Goal: Information Seeking & Learning: Compare options

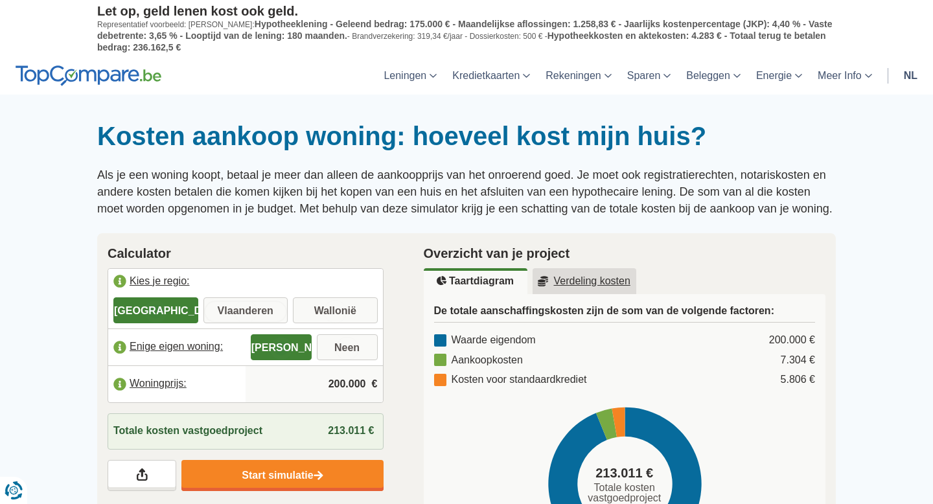
click at [274, 316] on input "Vlaanderen" at bounding box center [246, 311] width 85 height 23
radio input "true"
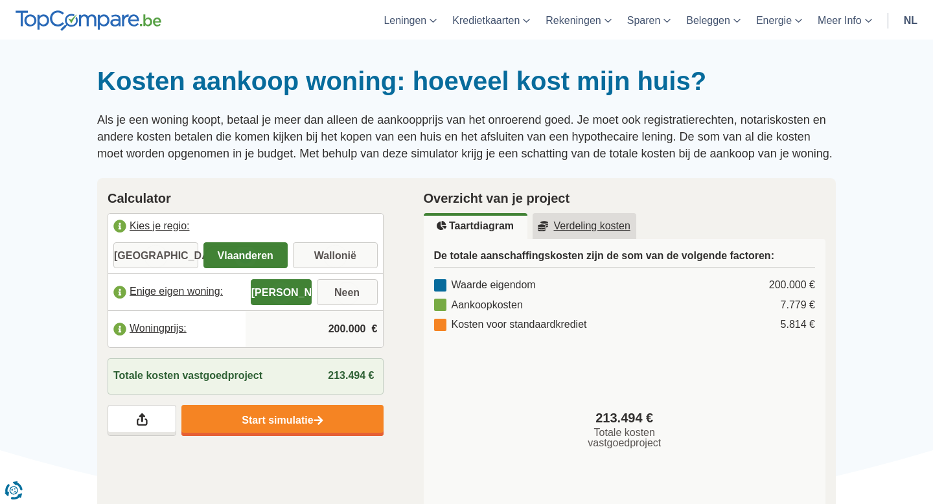
scroll to position [66, 0]
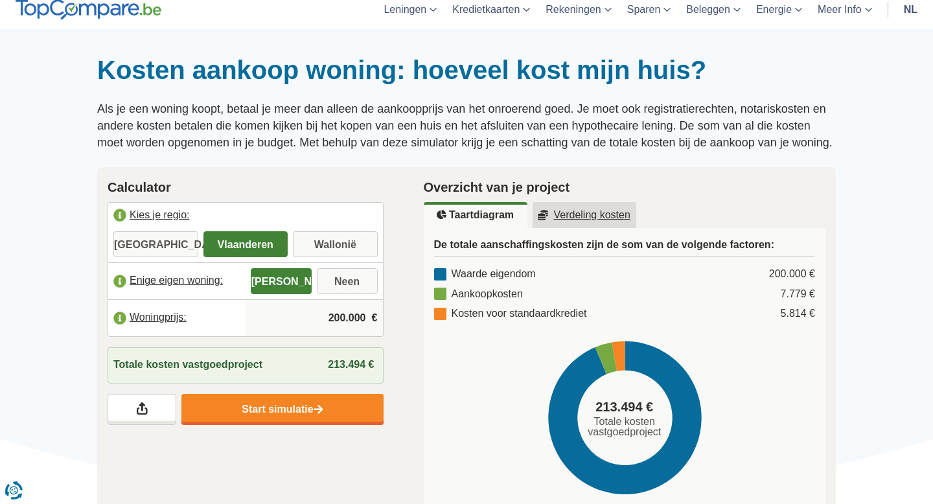
click at [355, 317] on input "200.000" at bounding box center [314, 318] width 127 height 35
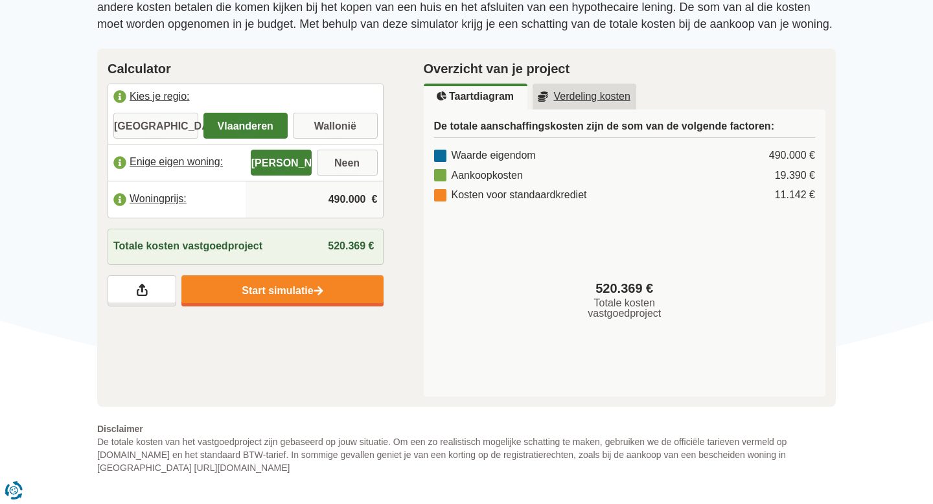
scroll to position [188, 0]
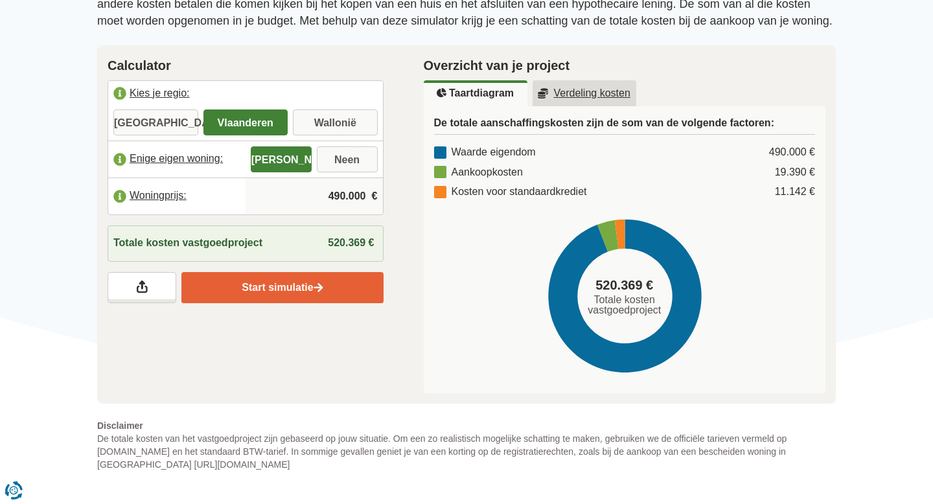
type input "490.000"
click at [320, 296] on link "Start simulatie" at bounding box center [282, 287] width 202 height 31
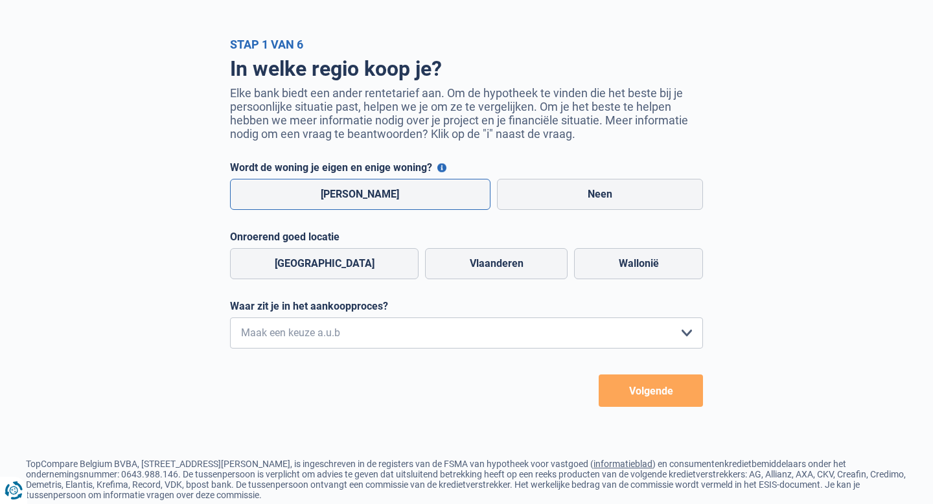
scroll to position [46, 0]
click at [385, 196] on label "[PERSON_NAME]" at bounding box center [360, 193] width 261 height 31
click at [385, 196] on input "[PERSON_NAME]" at bounding box center [360, 193] width 261 height 31
radio input "true"
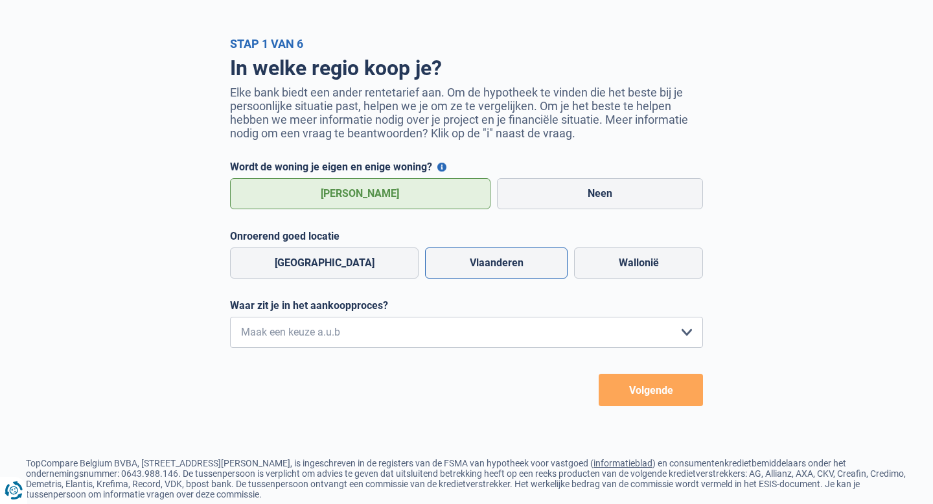
click at [451, 270] on label "Vlaanderen" at bounding box center [496, 263] width 143 height 31
click at [451, 270] on input "Vlaanderen" at bounding box center [496, 263] width 143 height 31
radio input "true"
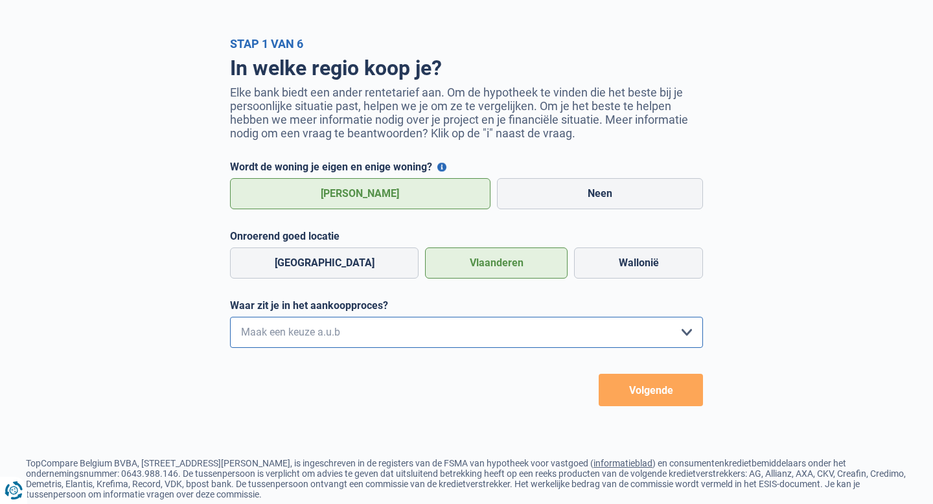
click at [484, 338] on select "Ik wil me uitsluitend informeren omdat ik op dit moment geen concrete plannen h…" at bounding box center [466, 332] width 473 height 31
select select "1b"
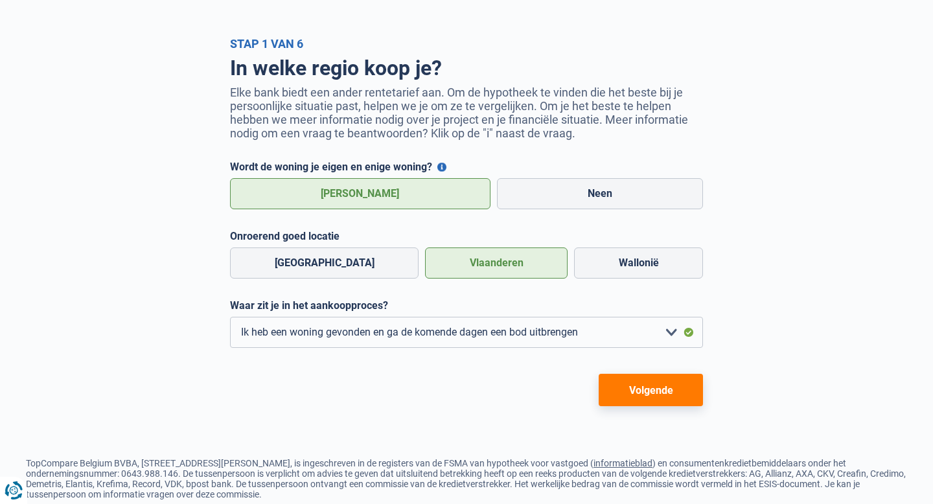
click at [646, 389] on button "Volgende" at bounding box center [651, 390] width 104 height 32
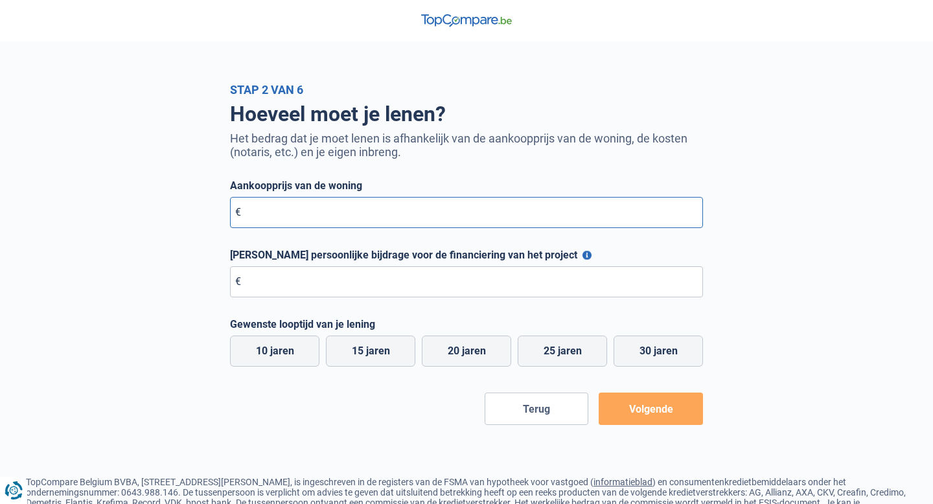
click at [437, 221] on input "Aankoopprijs van de woning" at bounding box center [466, 212] width 473 height 31
type input "490.000"
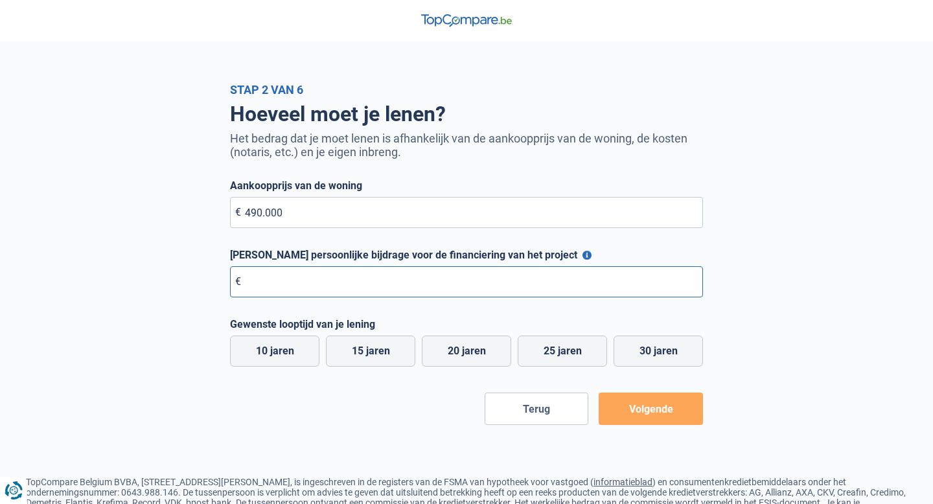
click at [347, 285] on input "[PERSON_NAME] persoonlijke bijdrage voor de financiering van het project" at bounding box center [466, 281] width 473 height 31
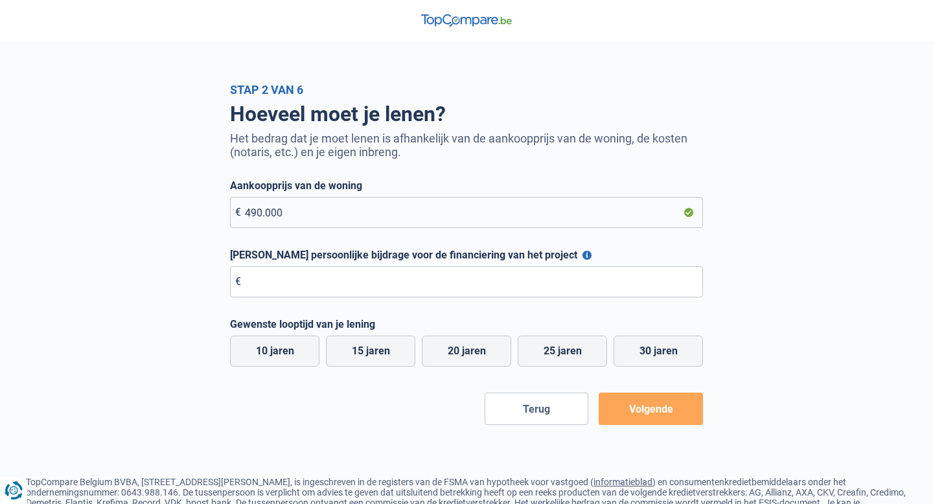
click at [583, 255] on button "[PERSON_NAME] persoonlijke bijdrage voor de financiering van het project" at bounding box center [587, 255] width 9 height 9
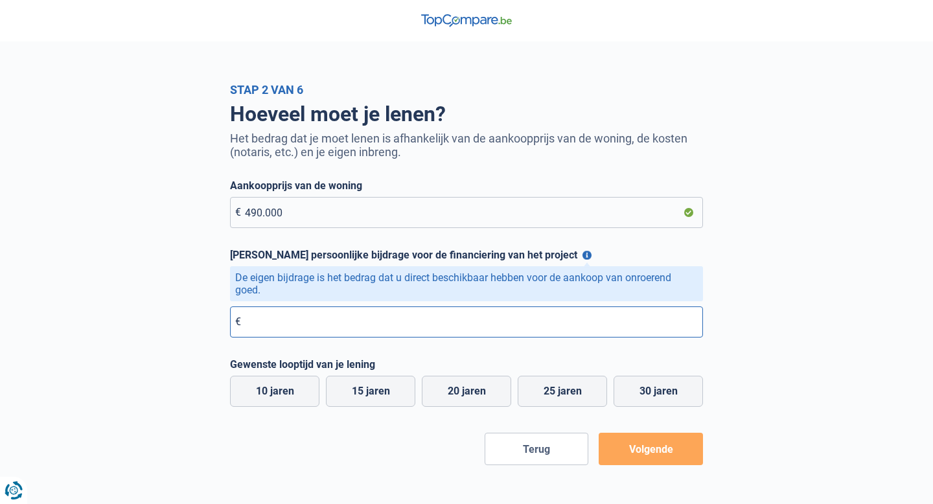
click at [388, 327] on input "[PERSON_NAME] persoonlijke bijdrage voor de financiering van het project" at bounding box center [466, 322] width 473 height 31
type input "300.000"
click at [557, 391] on label "25 jaren" at bounding box center [562, 391] width 89 height 31
click at [557, 391] on input "25 jaren" at bounding box center [562, 391] width 89 height 31
radio input "true"
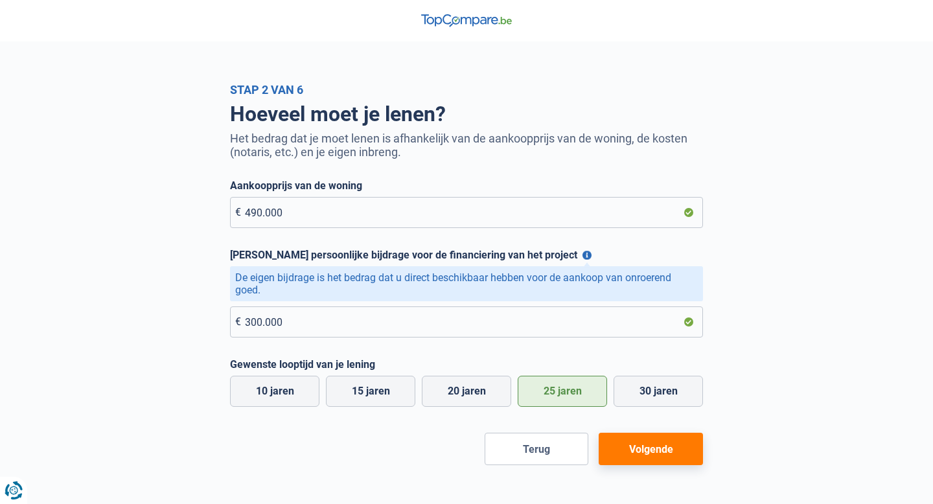
click at [659, 445] on button "Volgende" at bounding box center [651, 449] width 104 height 32
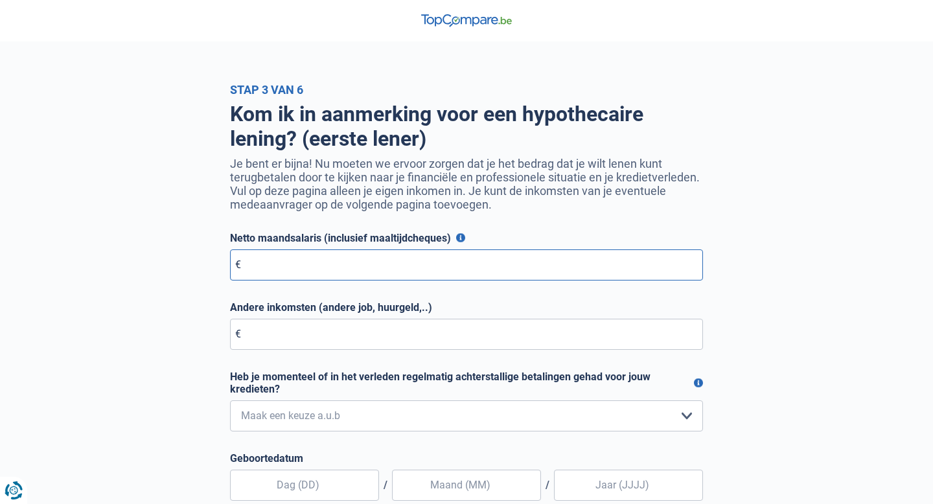
click at [379, 274] on input "Netto maandsalaris (inclusief maaltijdcheques)" at bounding box center [466, 265] width 473 height 31
type input "2.436"
click at [334, 340] on input "Andere inkomsten (andere job, huurgeld,..)" at bounding box center [466, 334] width 473 height 31
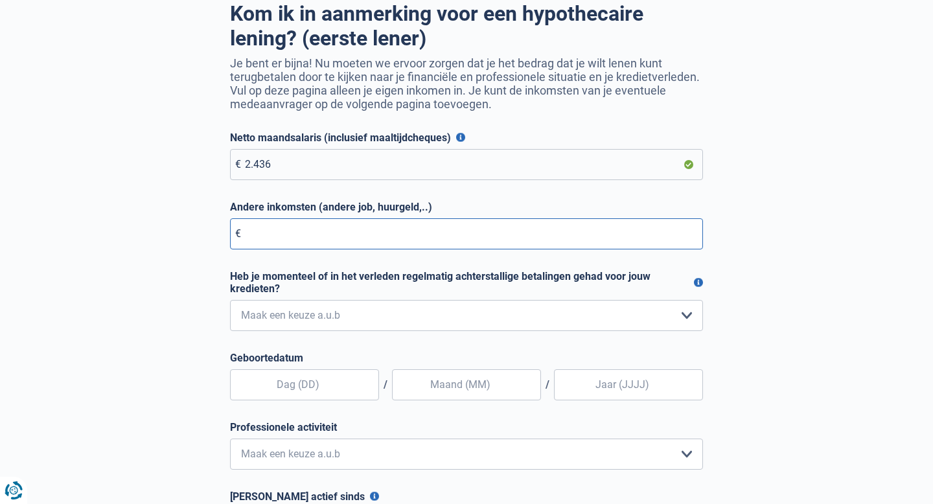
scroll to position [106, 0]
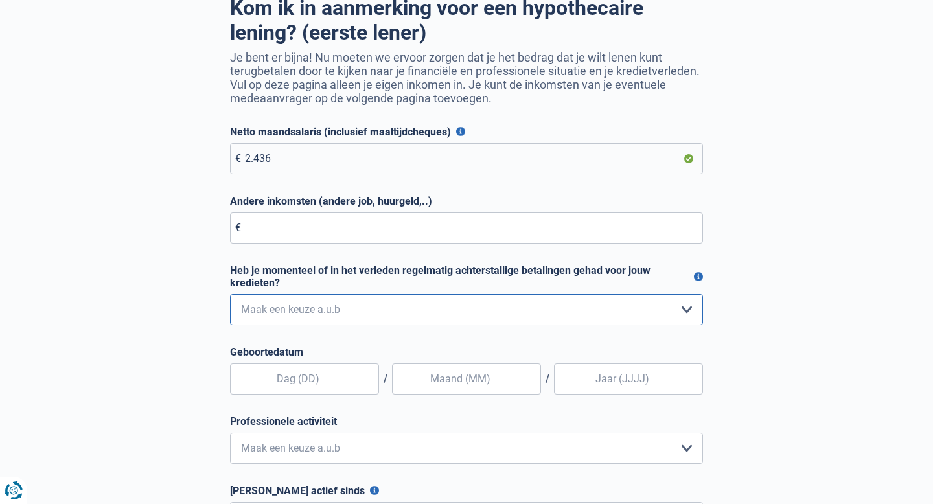
click at [348, 313] on select "Nee, nooit Ja, maar ik heb deze [PERSON_NAME] een jaar geleden afbetaald Ja, ma…" at bounding box center [466, 309] width 473 height 31
select select "0"
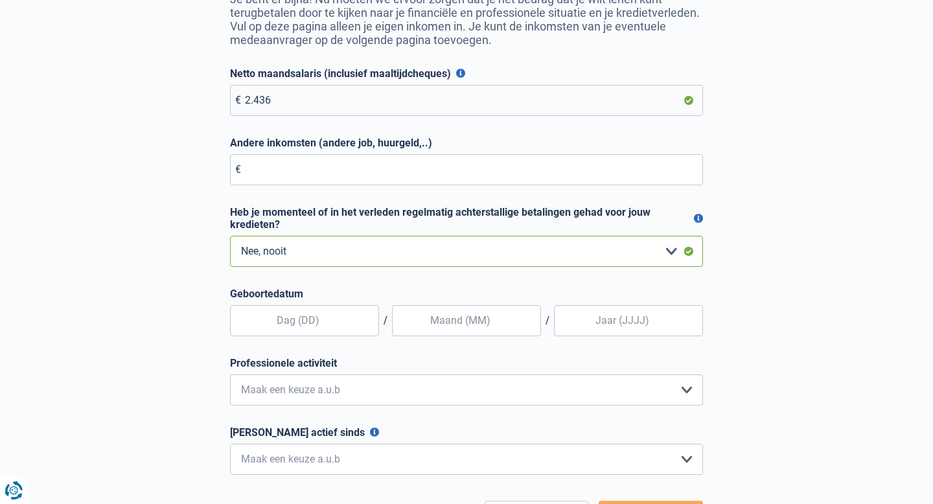
scroll to position [165, 0]
click at [330, 316] on input "text" at bounding box center [304, 320] width 149 height 31
type input "17"
click at [460, 314] on input "text" at bounding box center [466, 320] width 149 height 31
type input "07"
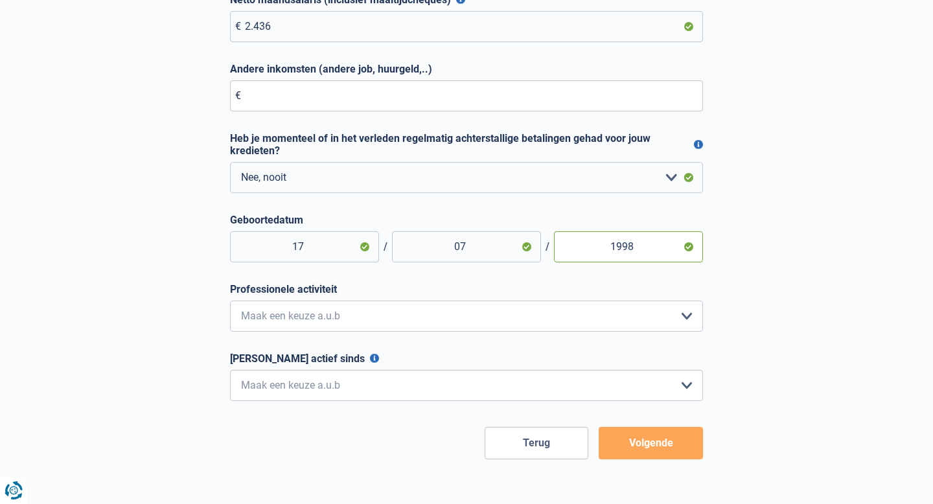
scroll to position [240, 0]
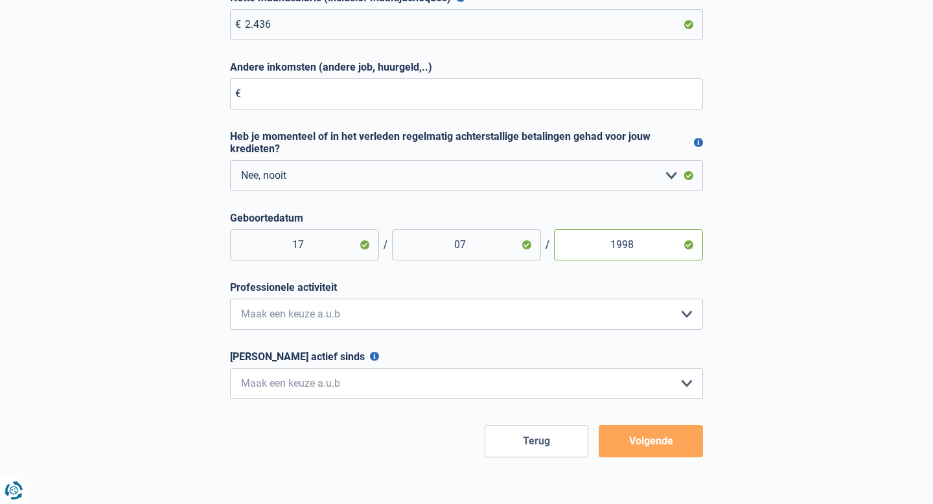
type input "1998"
click at [542, 318] on select "Bediende Arbeider Ambtenaar Zelfstandige Bedrijfsleider Gepensioneerde [PERSON_…" at bounding box center [466, 314] width 473 height 31
select select "privateEmployee"
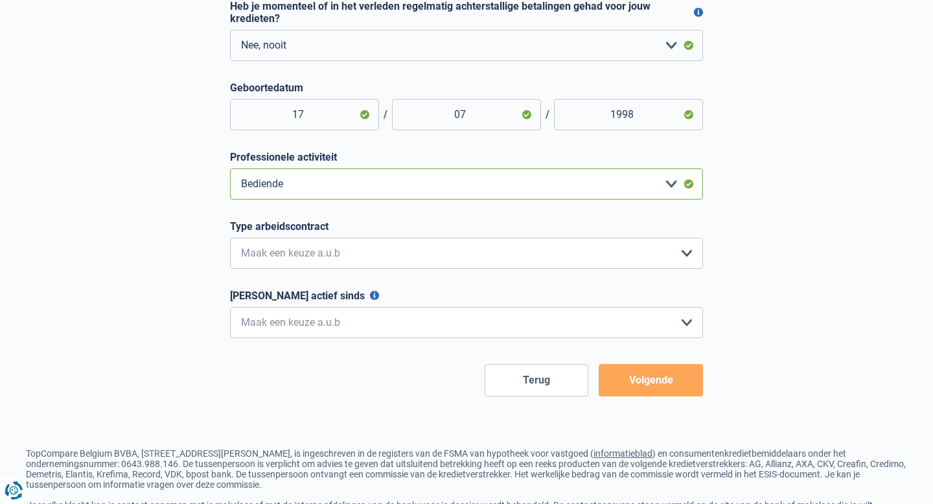
scroll to position [371, 0]
click at [426, 323] on select "< 6 maanden 6 - 12 maanden 12 - 24 maanden 24 - 36 maanden > 36 maanden Maak ee…" at bounding box center [466, 322] width 473 height 31
click at [370, 294] on button "[PERSON_NAME] actief sinds" at bounding box center [374, 294] width 9 height 9
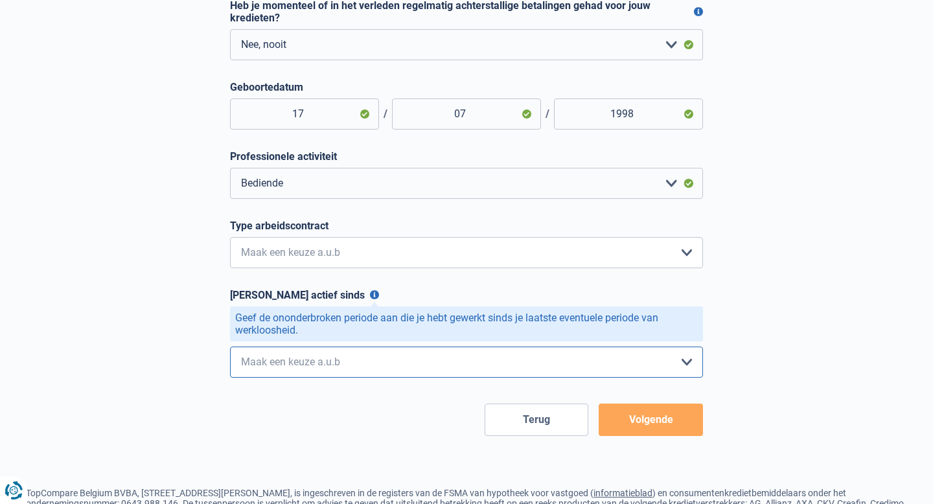
click at [532, 356] on select "< 6 maanden 6 - 12 maanden 12 - 24 maanden 24 - 36 maanden > 36 maanden Maak ee…" at bounding box center [466, 362] width 473 height 31
select select "less12"
click at [338, 366] on select "< 6 maanden 6 - 12 maanden 12 - 24 maanden 24 - 36 maanden > 36 maanden Maak ee…" at bounding box center [466, 362] width 473 height 31
click at [659, 427] on button "Volgende" at bounding box center [651, 420] width 104 height 32
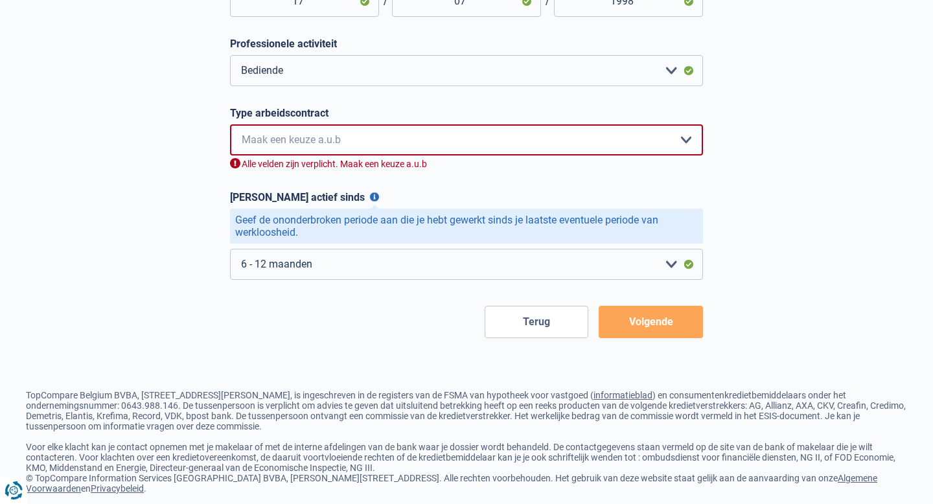
scroll to position [488, 0]
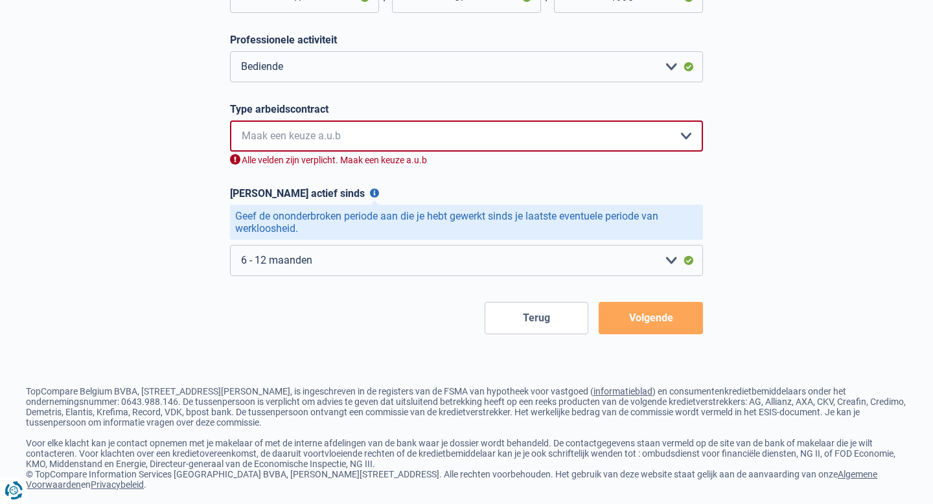
click at [530, 139] on select "Interimcontract Arbeidsovereenkomst van onbepaalde duur Arbeidsovereenkomst van…" at bounding box center [466, 136] width 473 height 31
select select "permanent"
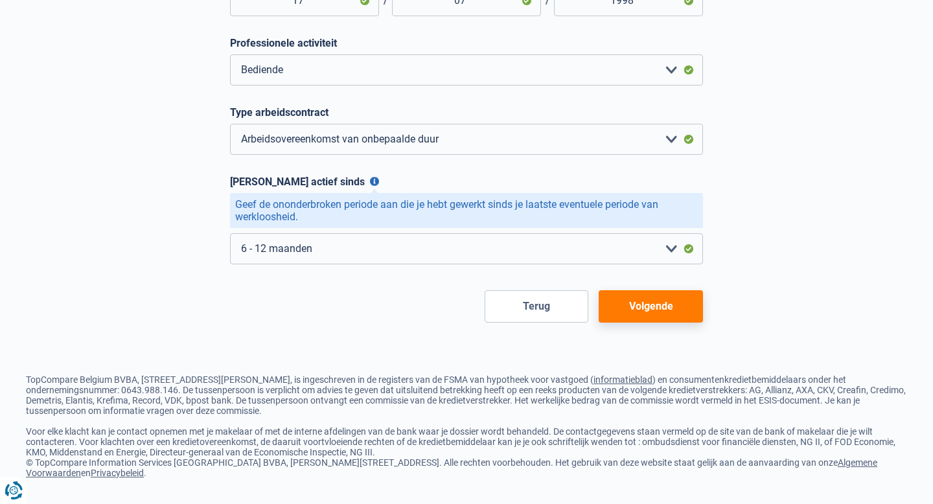
click at [647, 301] on button "Volgende" at bounding box center [651, 306] width 104 height 32
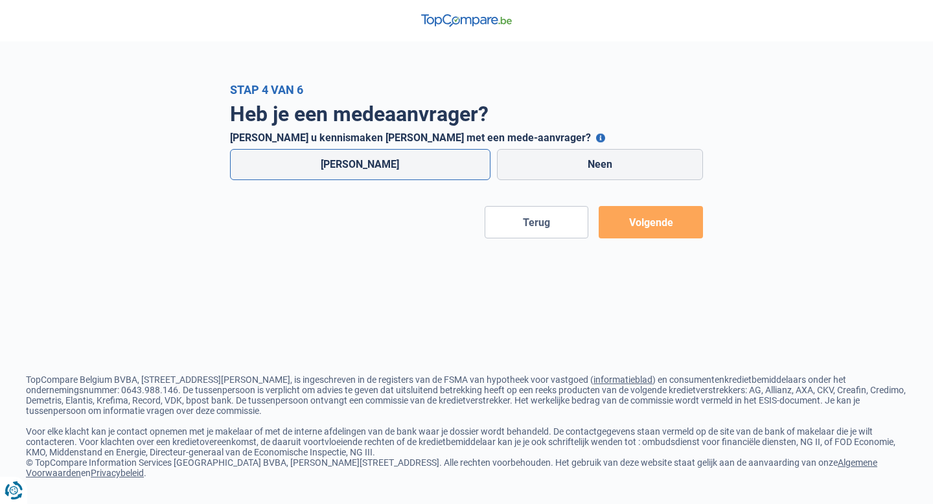
click at [388, 170] on label "[PERSON_NAME]" at bounding box center [360, 164] width 261 height 31
click at [388, 170] on input "[PERSON_NAME]" at bounding box center [360, 164] width 261 height 31
radio input "true"
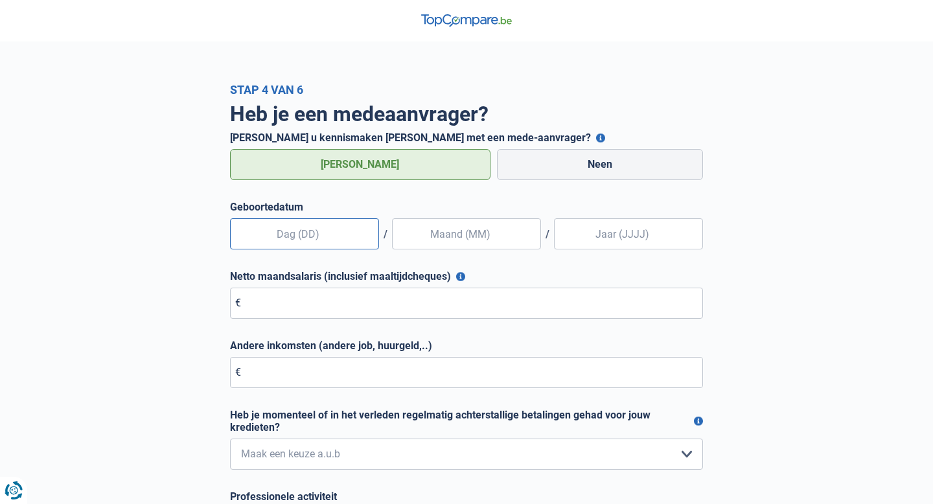
click at [309, 227] on input "text" at bounding box center [304, 233] width 149 height 31
type input "20"
click at [476, 231] on input "text" at bounding box center [466, 233] width 149 height 31
type input "01"
type input "1998"
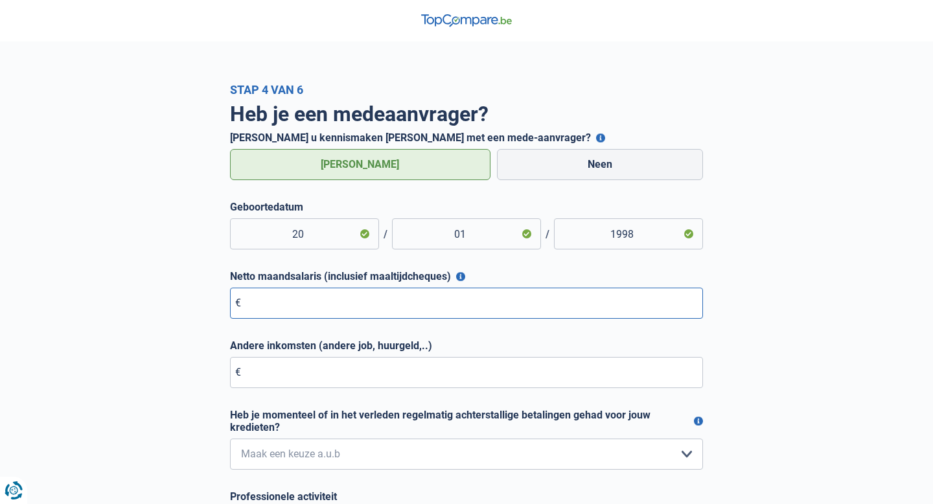
click at [386, 309] on input "Netto maandsalaris (inclusief maaltijdcheques)" at bounding box center [466, 303] width 473 height 31
type input "2.000"
click at [308, 369] on input "Andere inkomsten (andere job, huurgeld,..)" at bounding box center [466, 372] width 473 height 31
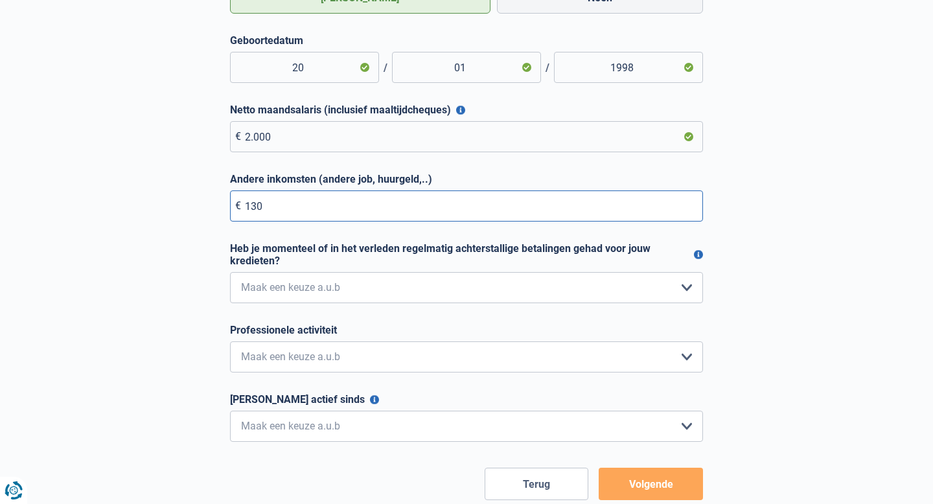
scroll to position [180, 0]
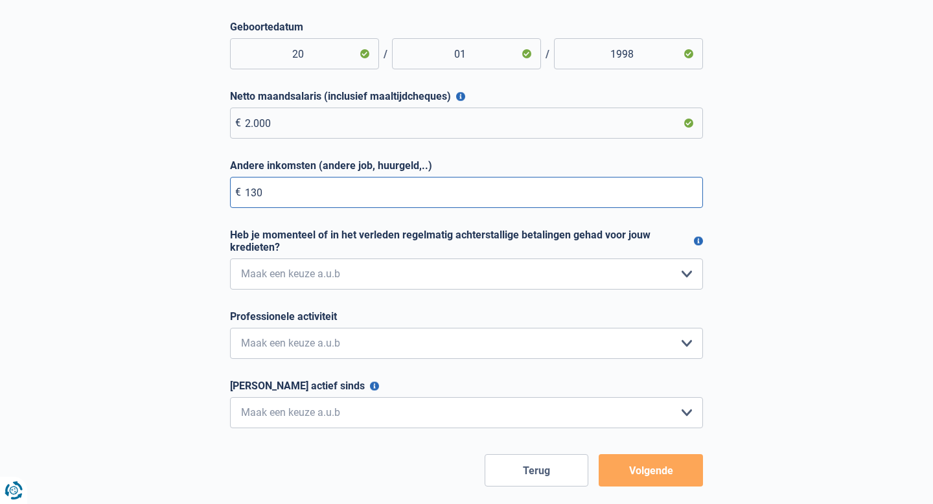
type input "130"
click at [458, 281] on select "Nee, nooit Ja, maar ik heb deze [PERSON_NAME] een jaar geleden afbetaald Ja, ma…" at bounding box center [466, 274] width 473 height 31
select select "0"
click at [375, 347] on select "Bediende Arbeider Ambtenaar Zelfstandige Bedrijfsleider Gepensioneerde [PERSON_…" at bounding box center [466, 343] width 473 height 31
select select "privateEmployee"
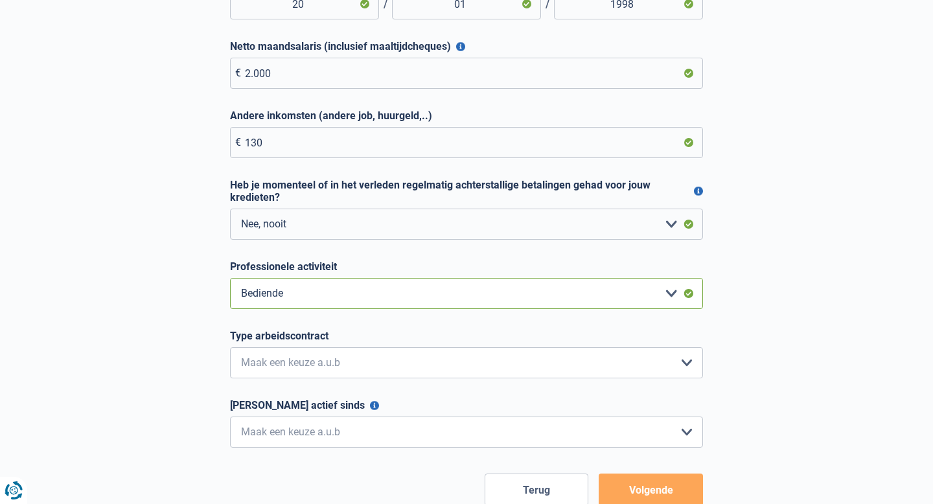
scroll to position [234, 0]
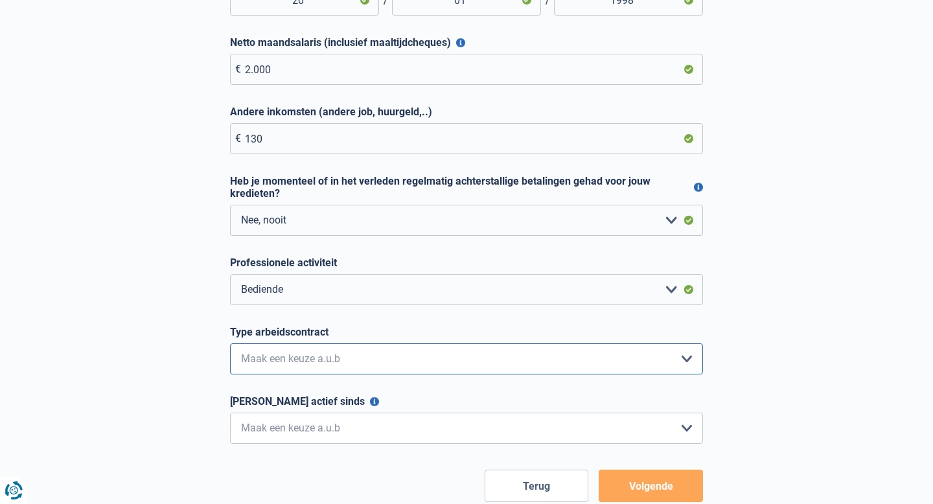
click at [417, 366] on select "Interimcontract Arbeidsovereenkomst van onbepaalde duur Arbeidsovereenkomst van…" at bounding box center [466, 359] width 473 height 31
select select "permanent"
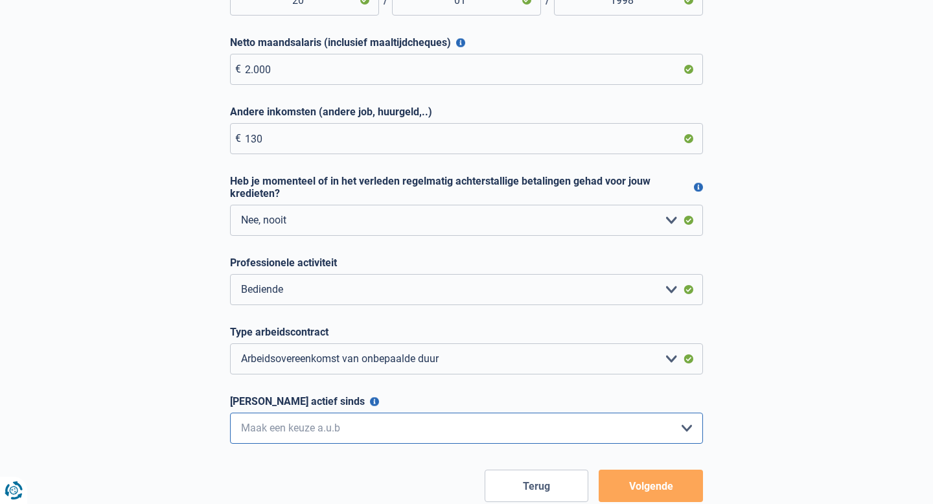
click at [432, 437] on select "< 6 maanden 6 - 12 maanden 12 - 24 maanden 24 - 36 maanden > 36 maanden Maak ee…" at bounding box center [466, 428] width 473 height 31
select select "more36"
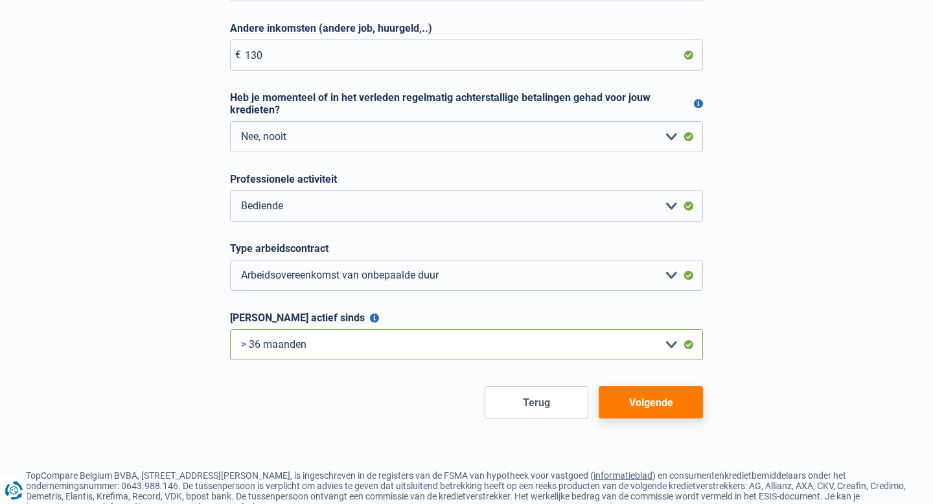
scroll to position [336, 0]
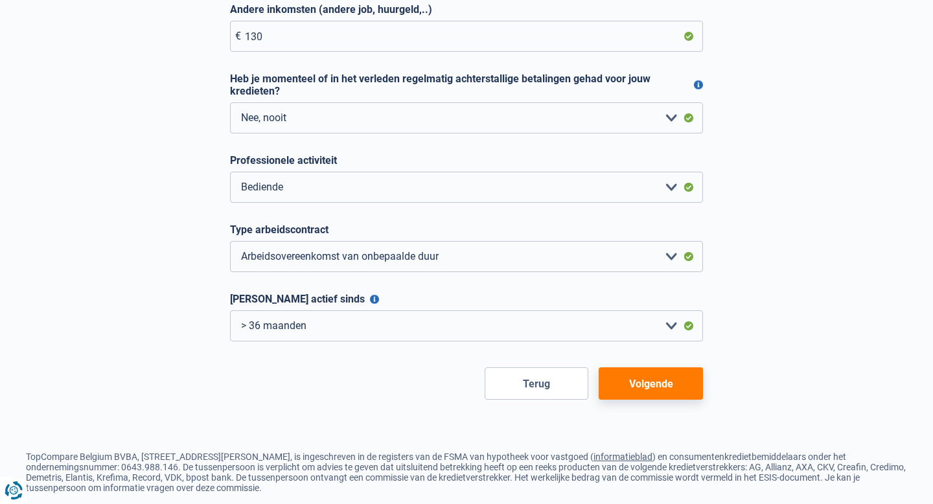
click at [647, 377] on button "Volgende" at bounding box center [651, 383] width 104 height 32
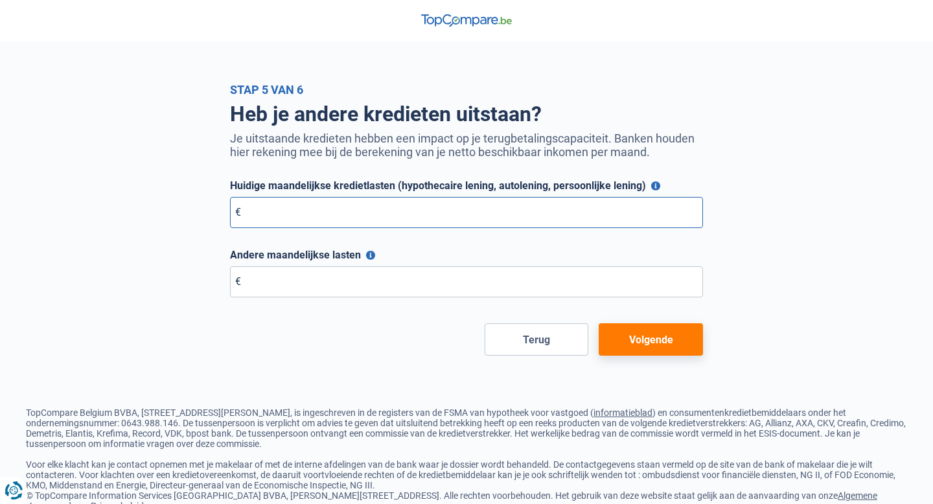
click at [421, 216] on input "Huidige maandelijkse kredietlasten (hypothecaire lening, autolening, persoonlij…" at bounding box center [466, 212] width 473 height 31
type input "0"
click at [367, 255] on button "Andere maandelijkse lasten" at bounding box center [370, 255] width 9 height 9
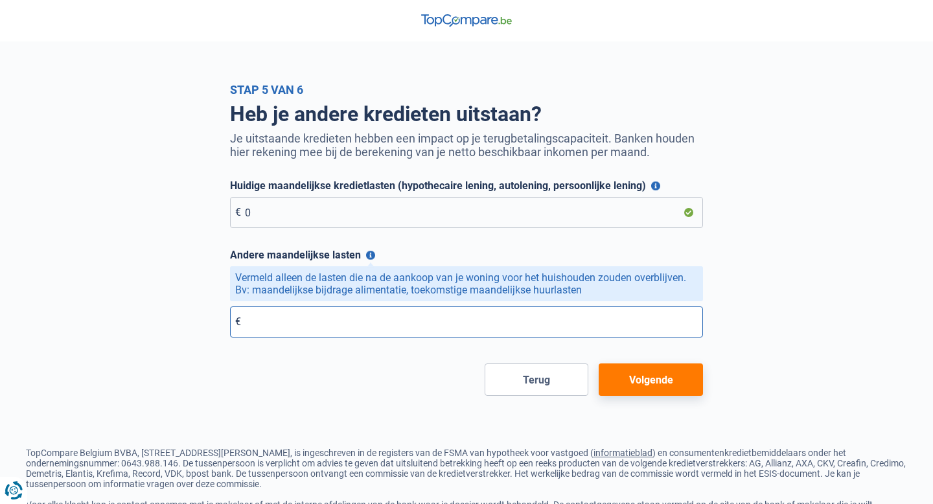
click at [321, 320] on input "Andere maandelijkse lasten" at bounding box center [466, 322] width 473 height 31
type input "0"
click at [673, 387] on button "Volgende" at bounding box center [651, 380] width 104 height 32
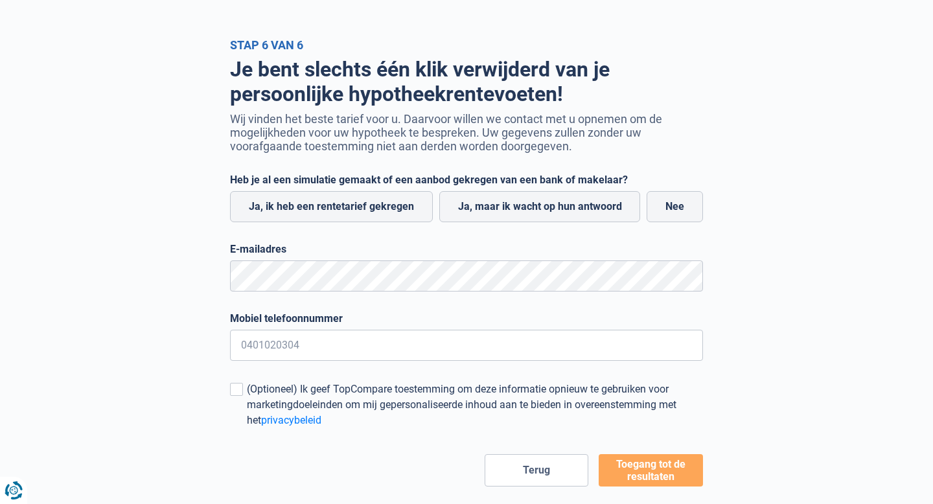
scroll to position [72, 0]
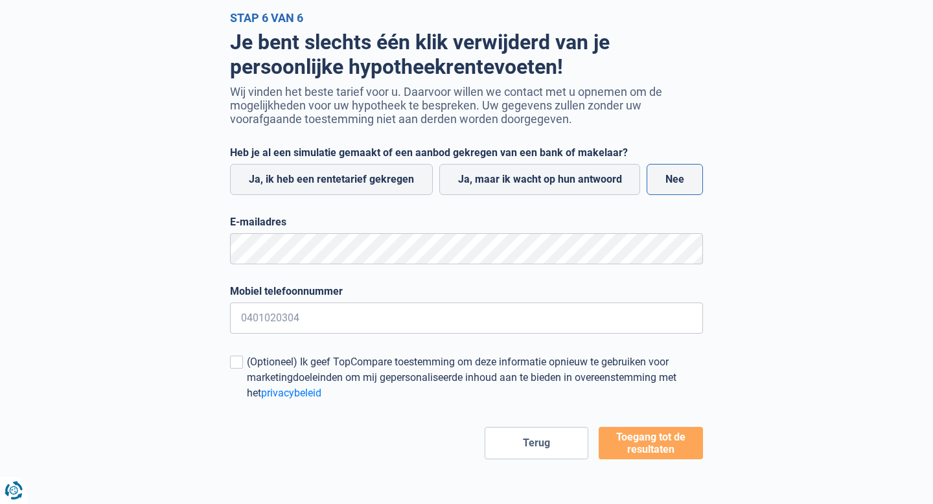
click at [665, 184] on label "Nee" at bounding box center [675, 179] width 56 height 31
click at [665, 184] on input "Nee" at bounding box center [675, 179] width 56 height 31
radio input "true"
click at [656, 443] on button "Toegang tot de resultaten" at bounding box center [651, 443] width 104 height 32
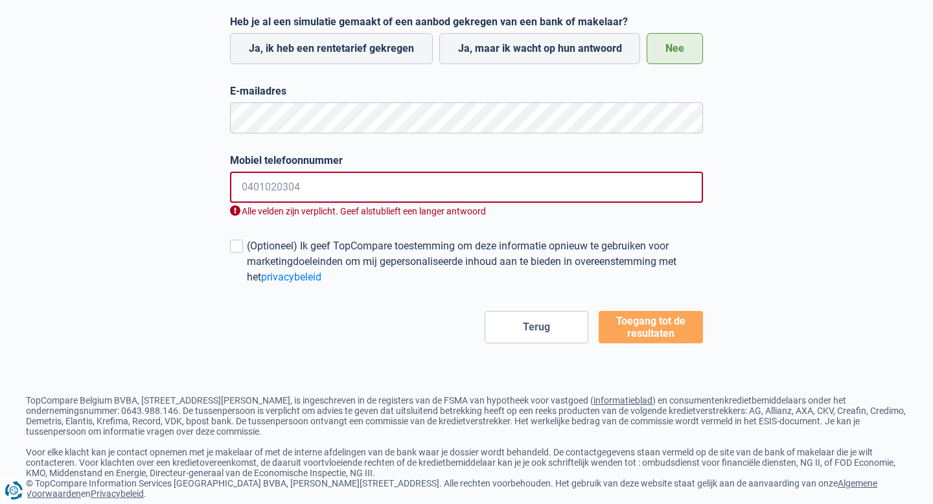
scroll to position [212, 0]
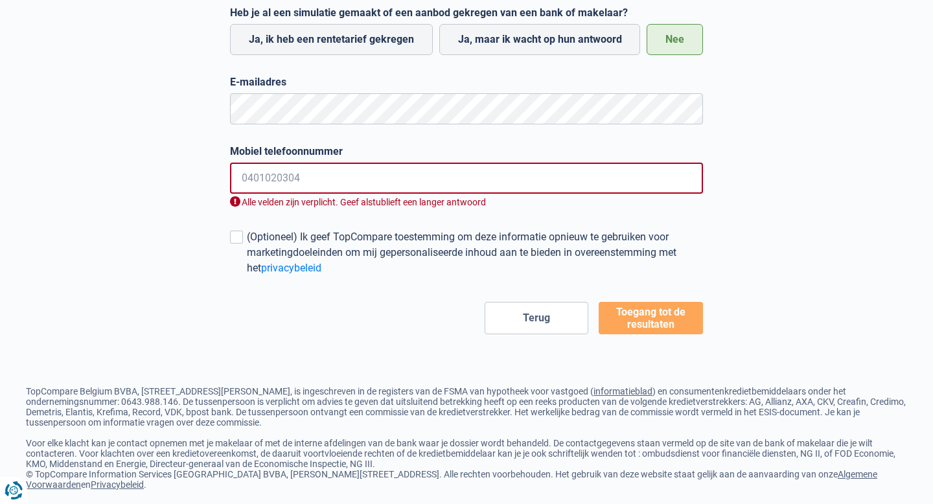
click at [365, 184] on input "Mobiel telefoonnummer" at bounding box center [466, 178] width 473 height 31
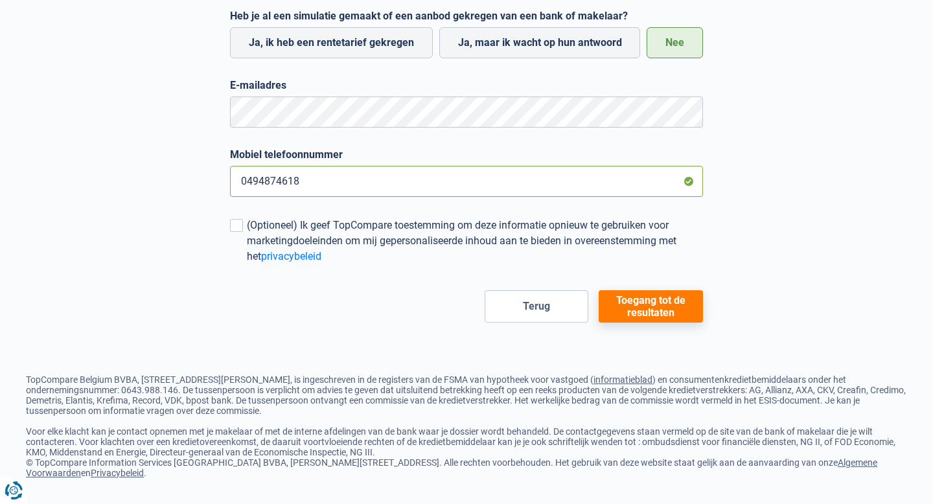
type input "0494874618"
click at [681, 309] on button "Toegang tot de resultaten" at bounding box center [651, 306] width 104 height 32
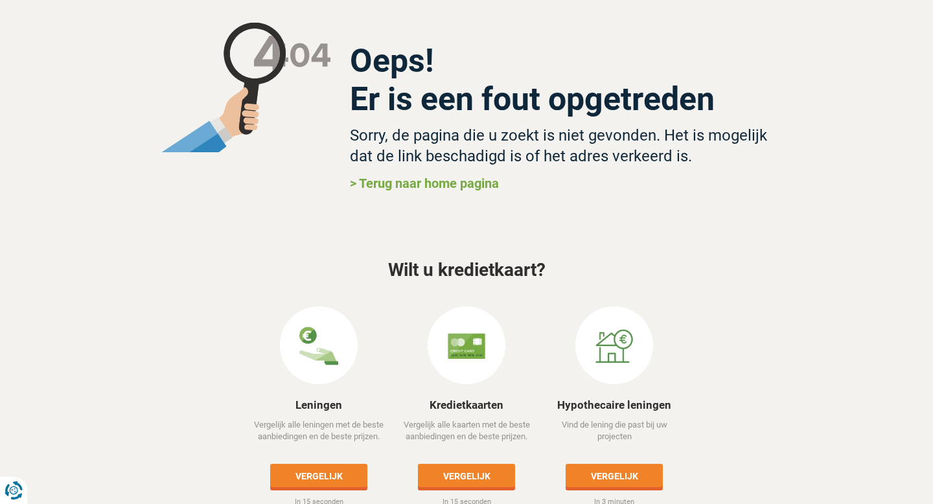
scroll to position [99, 0]
